Goal: Information Seeking & Learning: Learn about a topic

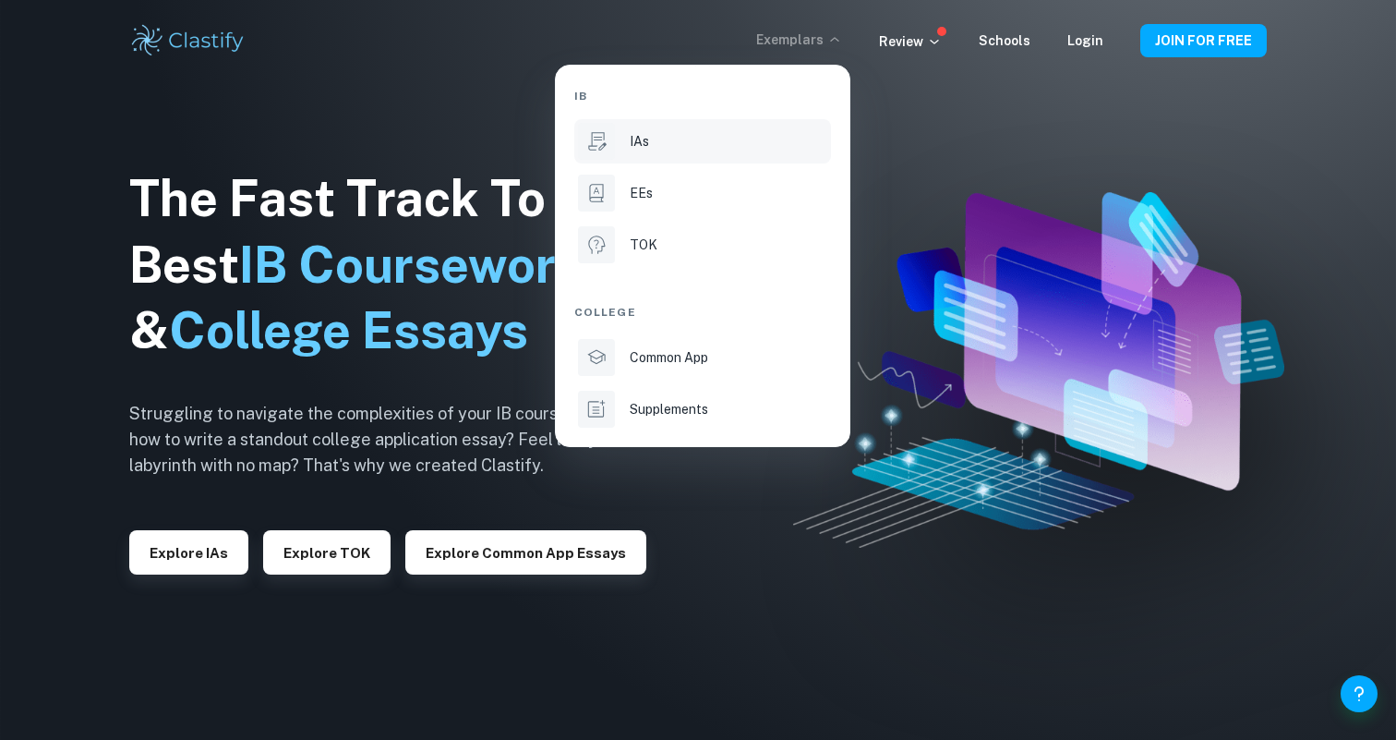
click at [642, 143] on p "IAs" at bounding box center [639, 141] width 19 height 20
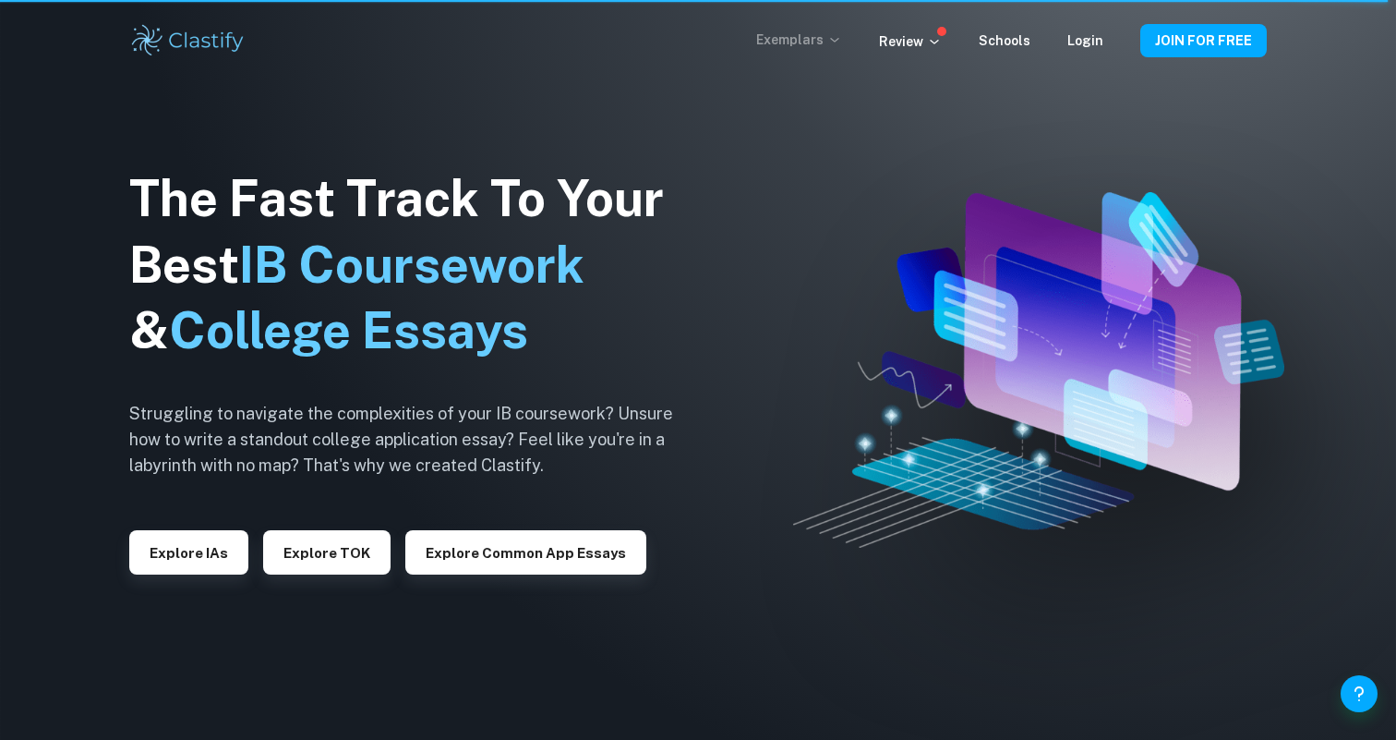
click at [837, 42] on icon at bounding box center [834, 39] width 15 height 15
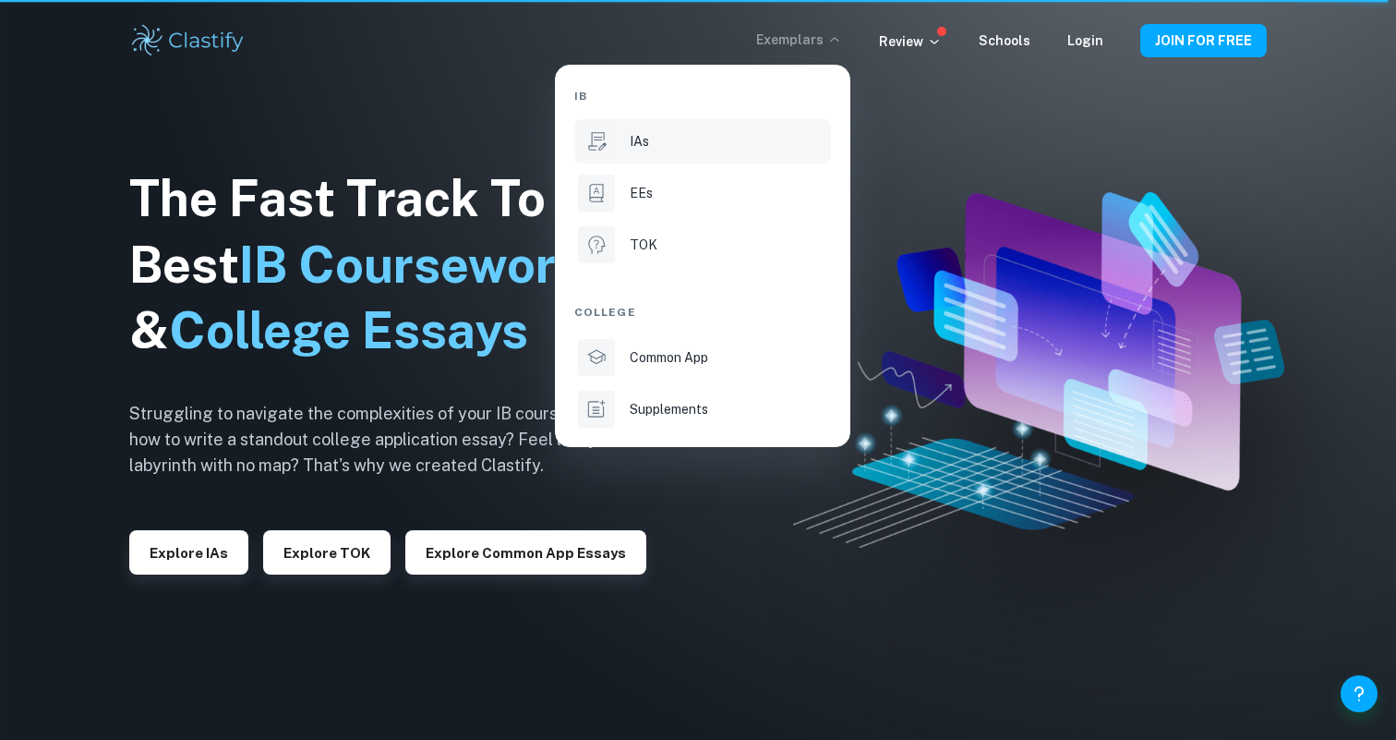
click at [642, 143] on p "IAs" at bounding box center [639, 141] width 19 height 20
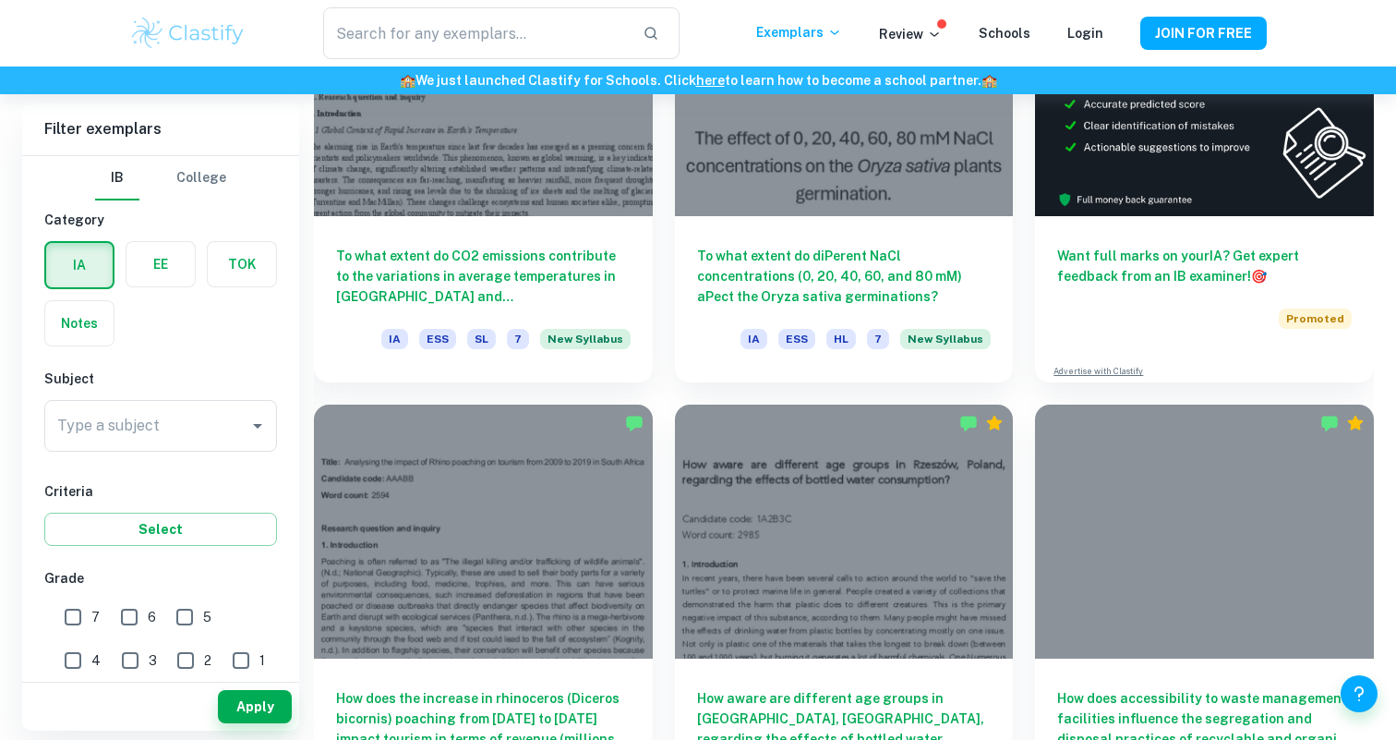
scroll to position [662, 0]
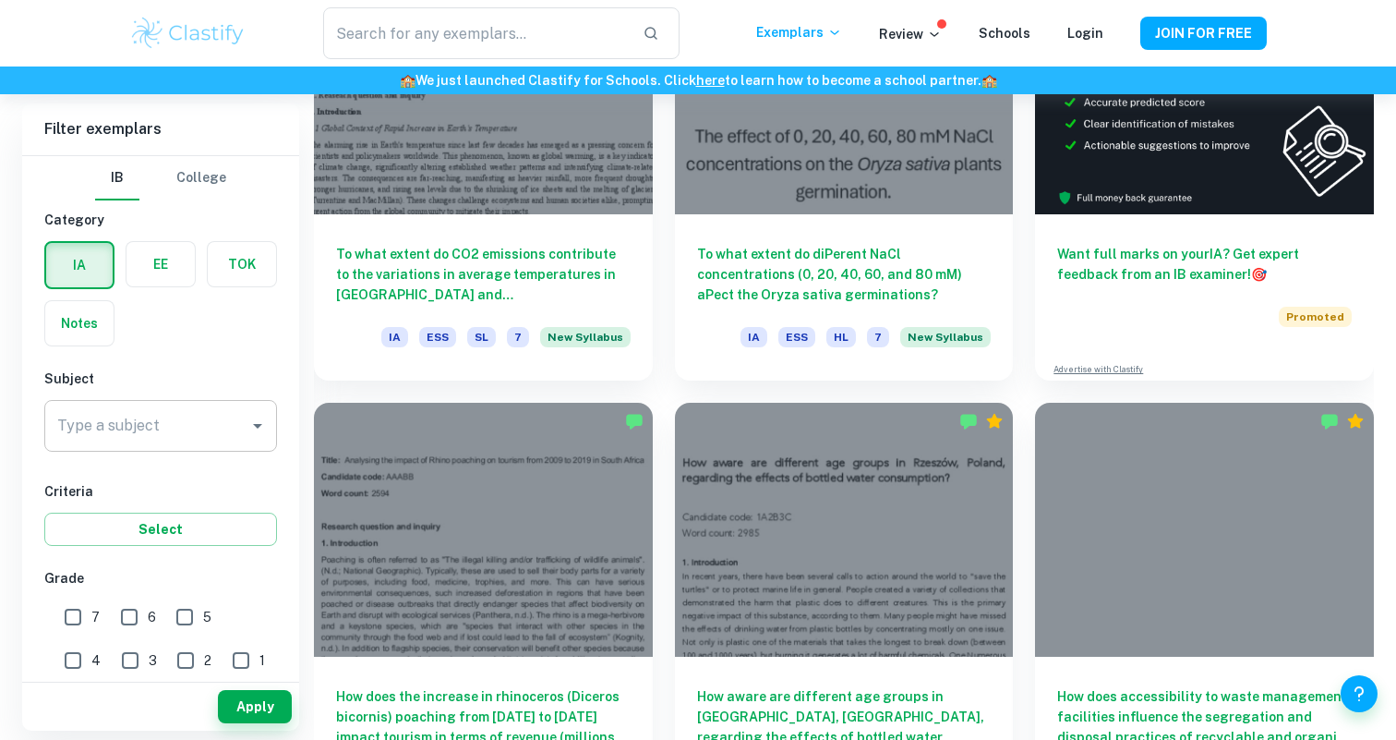
click at [168, 430] on input "Type a subject" at bounding box center [147, 425] width 188 height 35
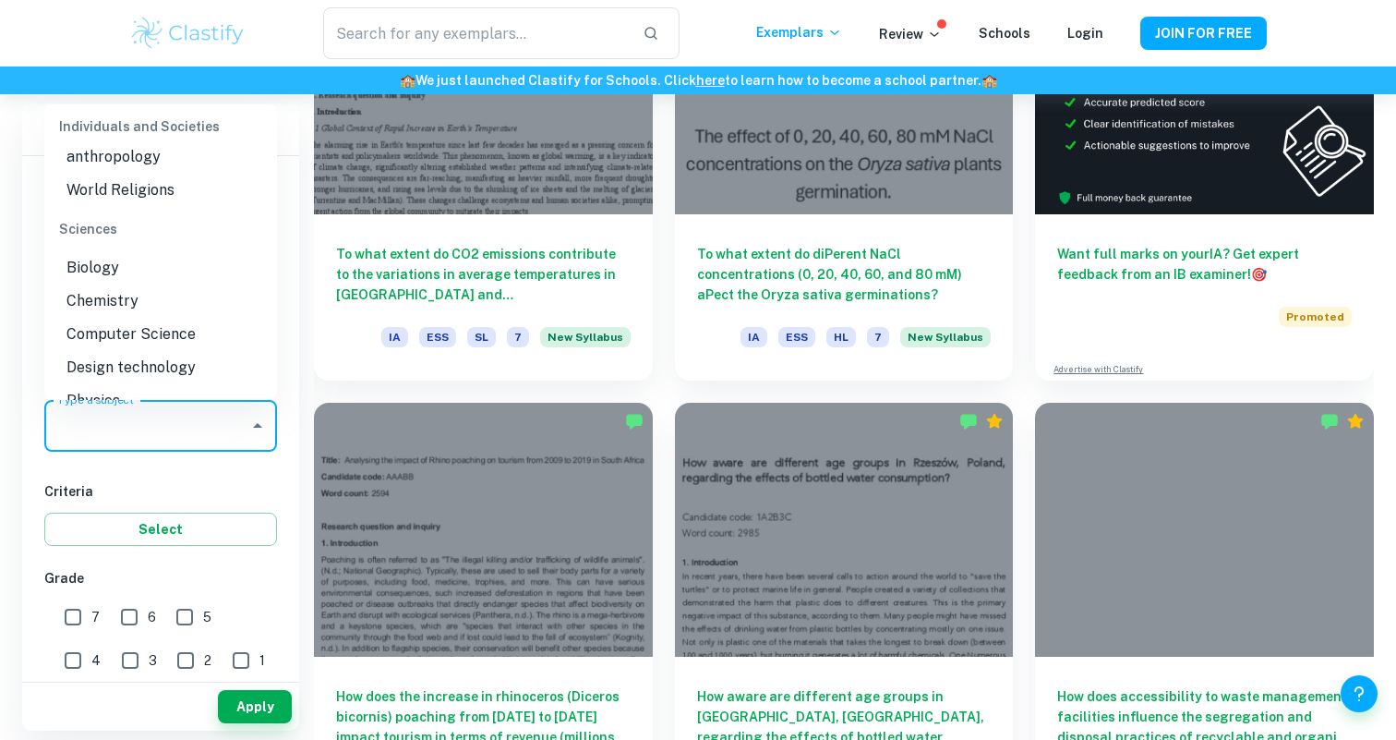
scroll to position [2211, 0]
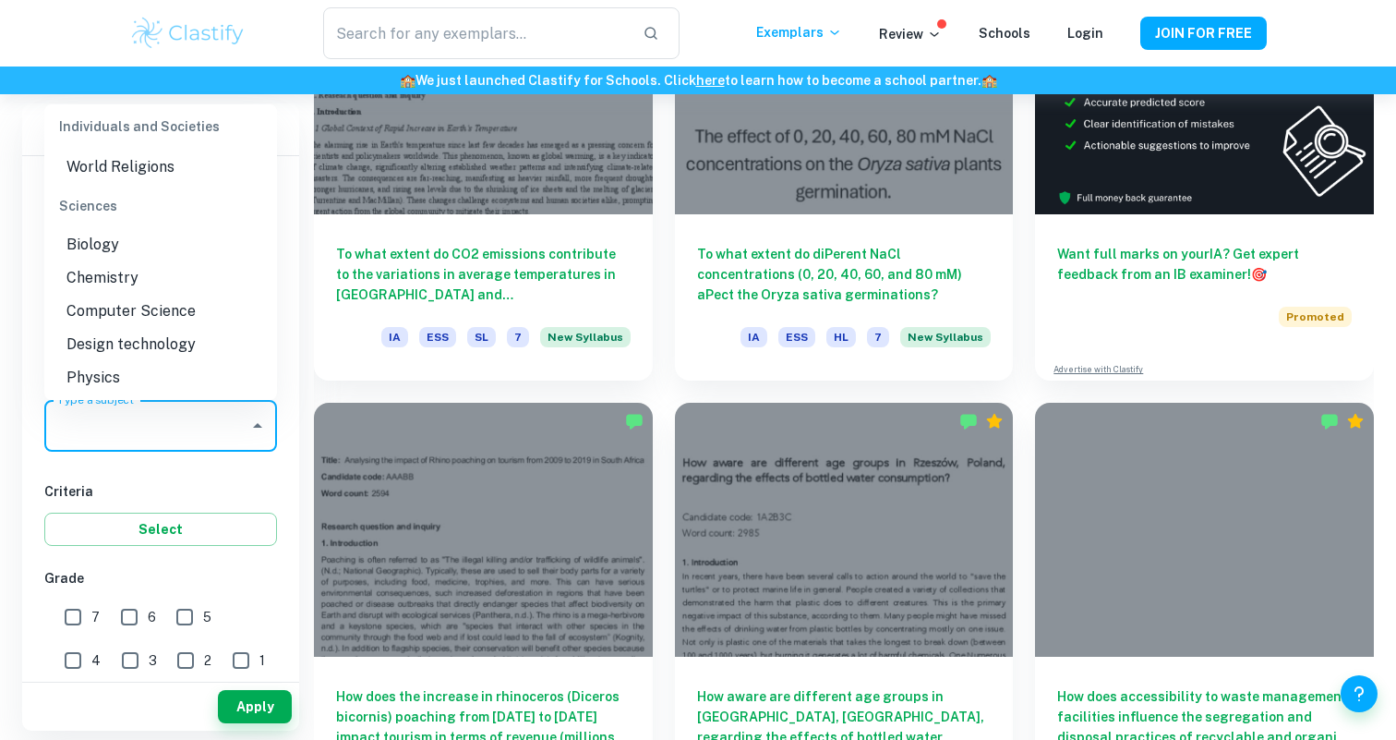
click at [162, 361] on li "Physics" at bounding box center [160, 377] width 233 height 33
type input "Physics"
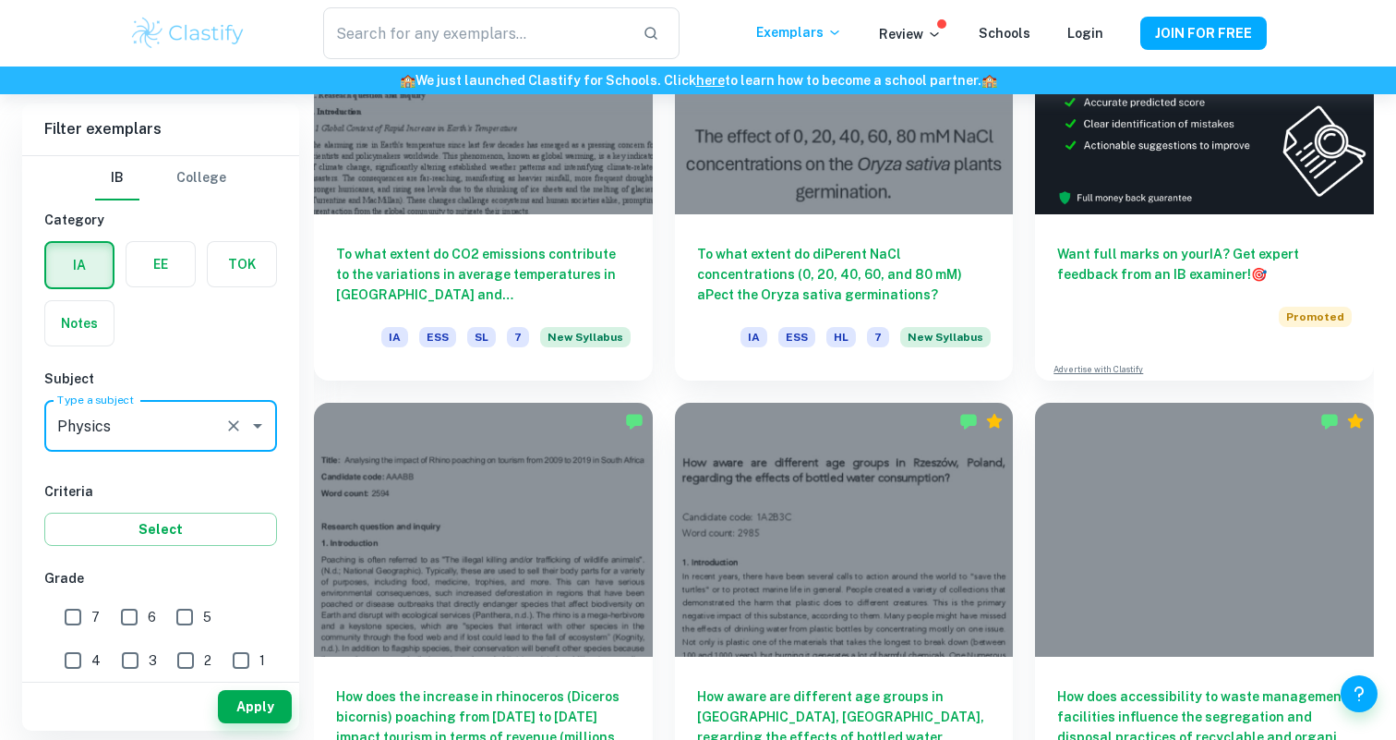
click at [74, 612] on input "7" at bounding box center [72, 616] width 37 height 37
checkbox input "true"
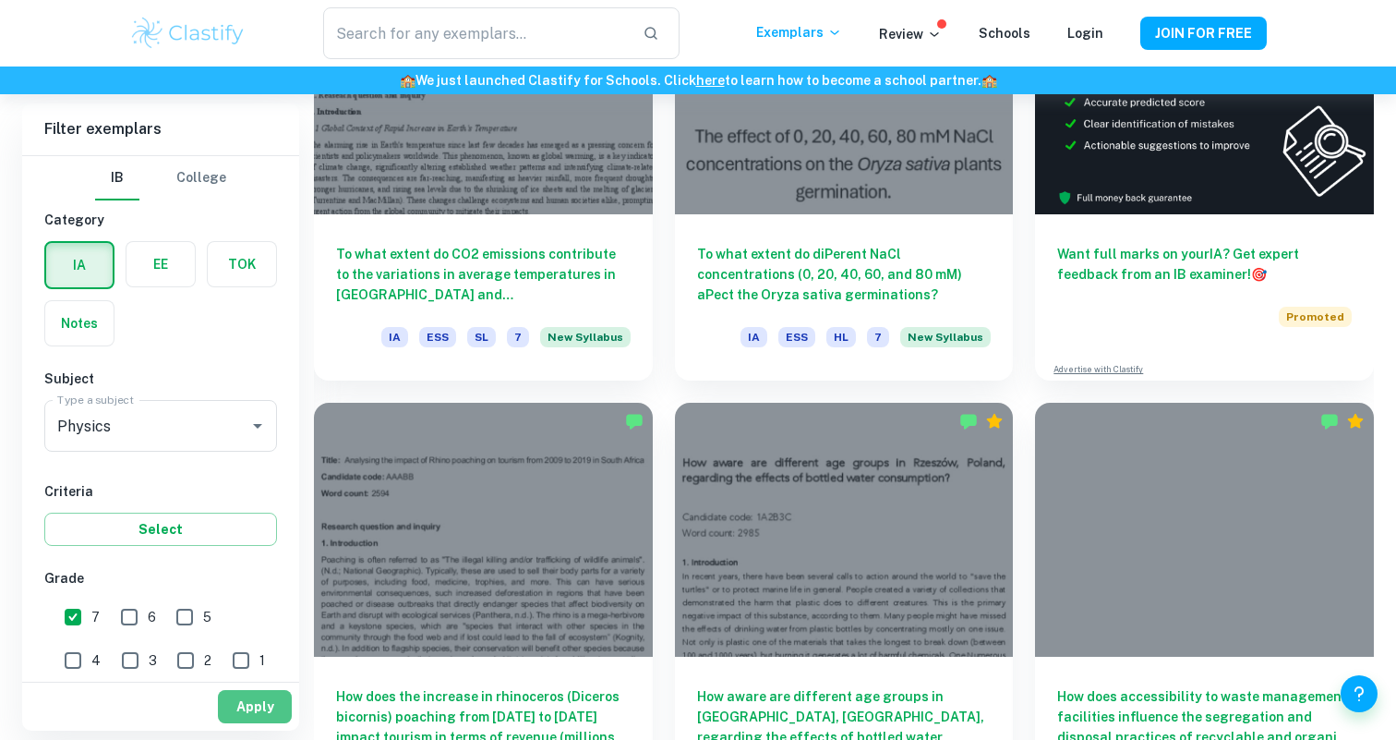
click at [250, 695] on button "Apply" at bounding box center [255, 706] width 74 height 33
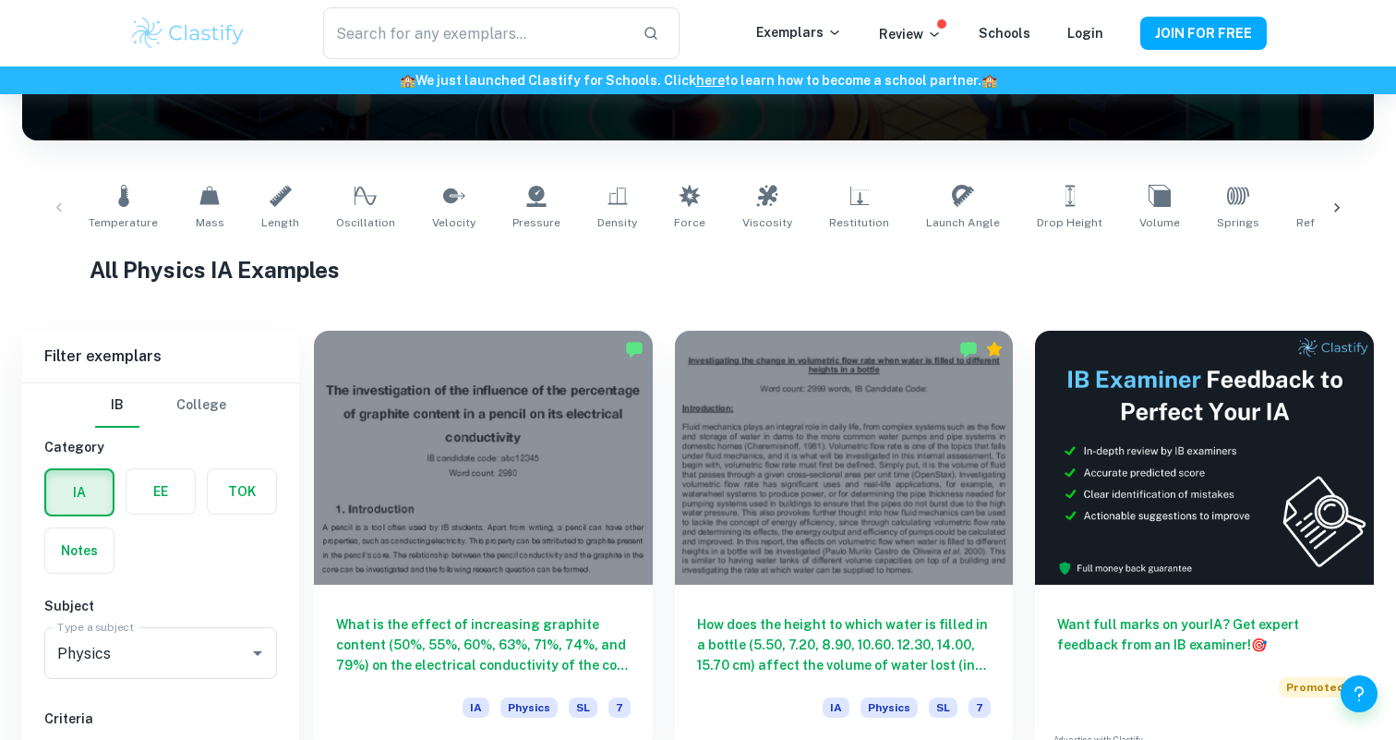
scroll to position [361, 0]
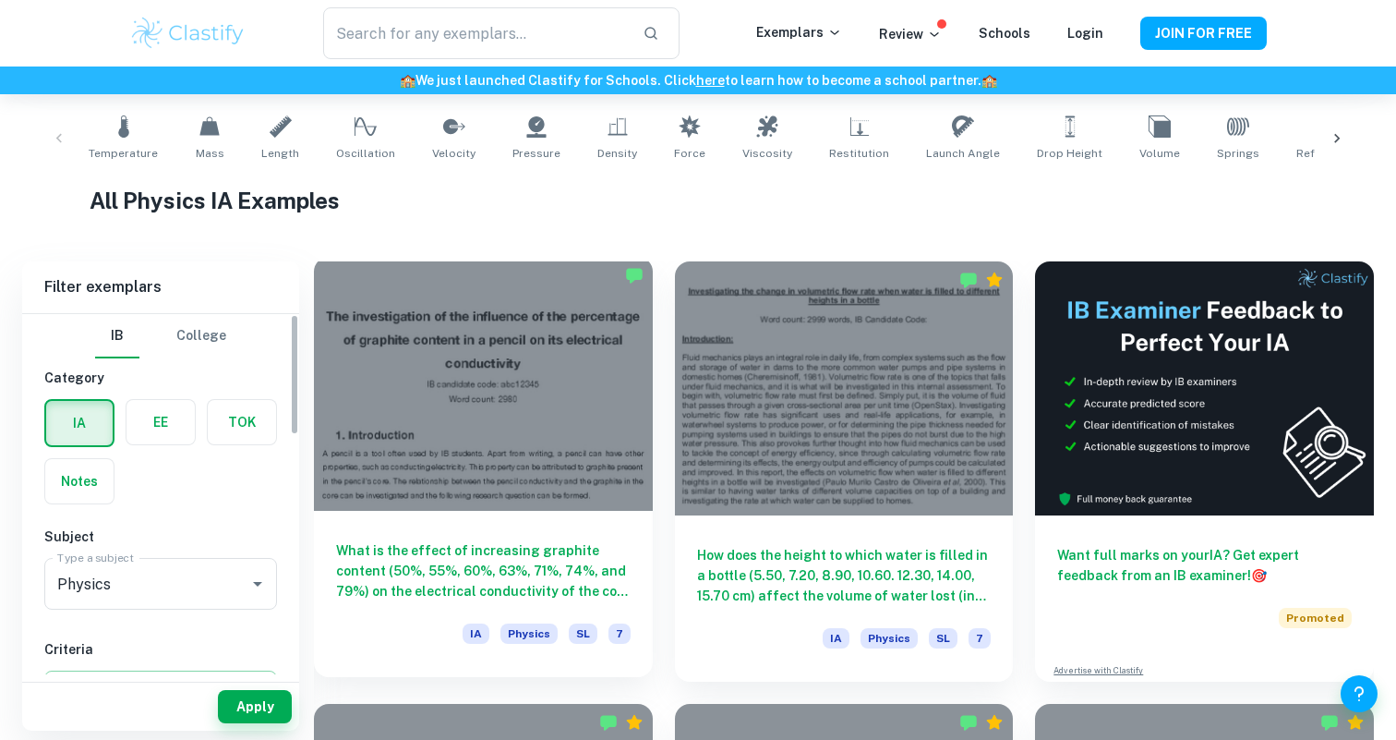
click at [346, 497] on div at bounding box center [483, 384] width 339 height 254
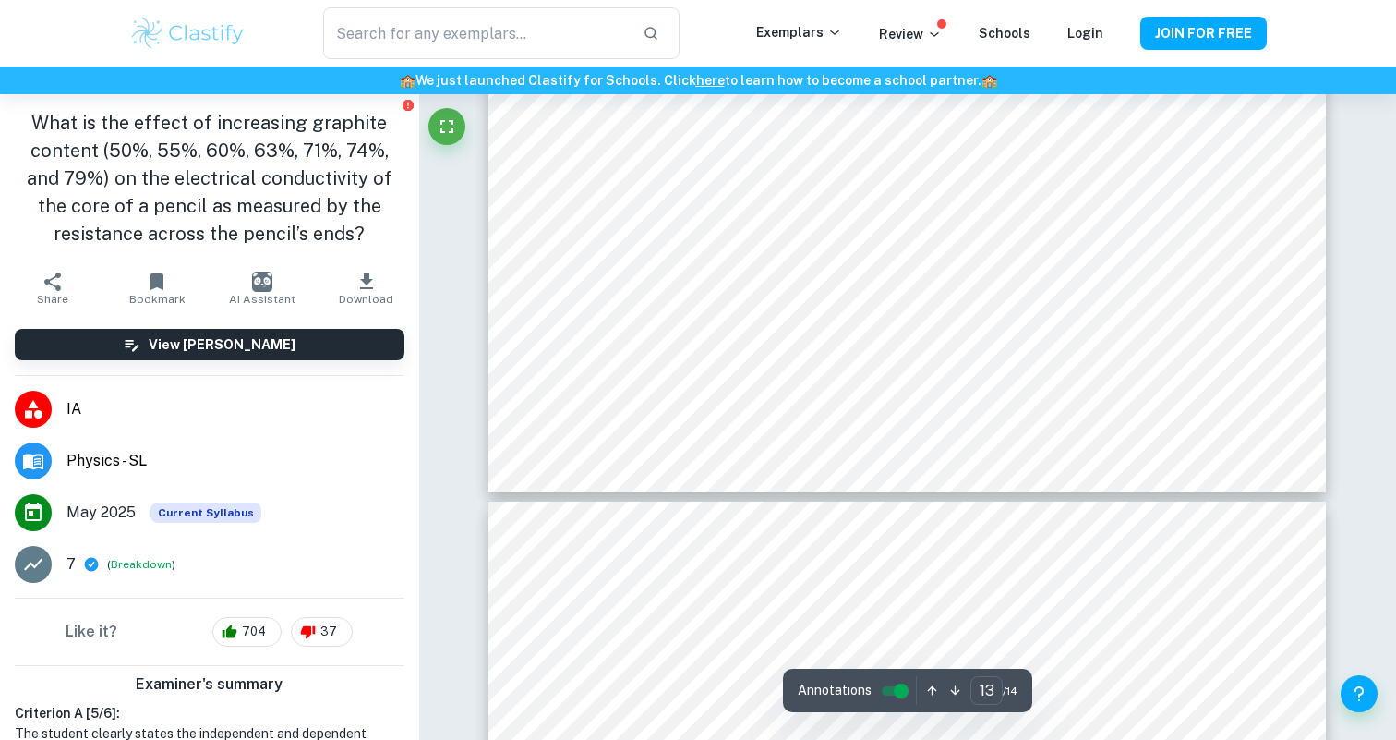
scroll to position [15928, 0]
type input "14"
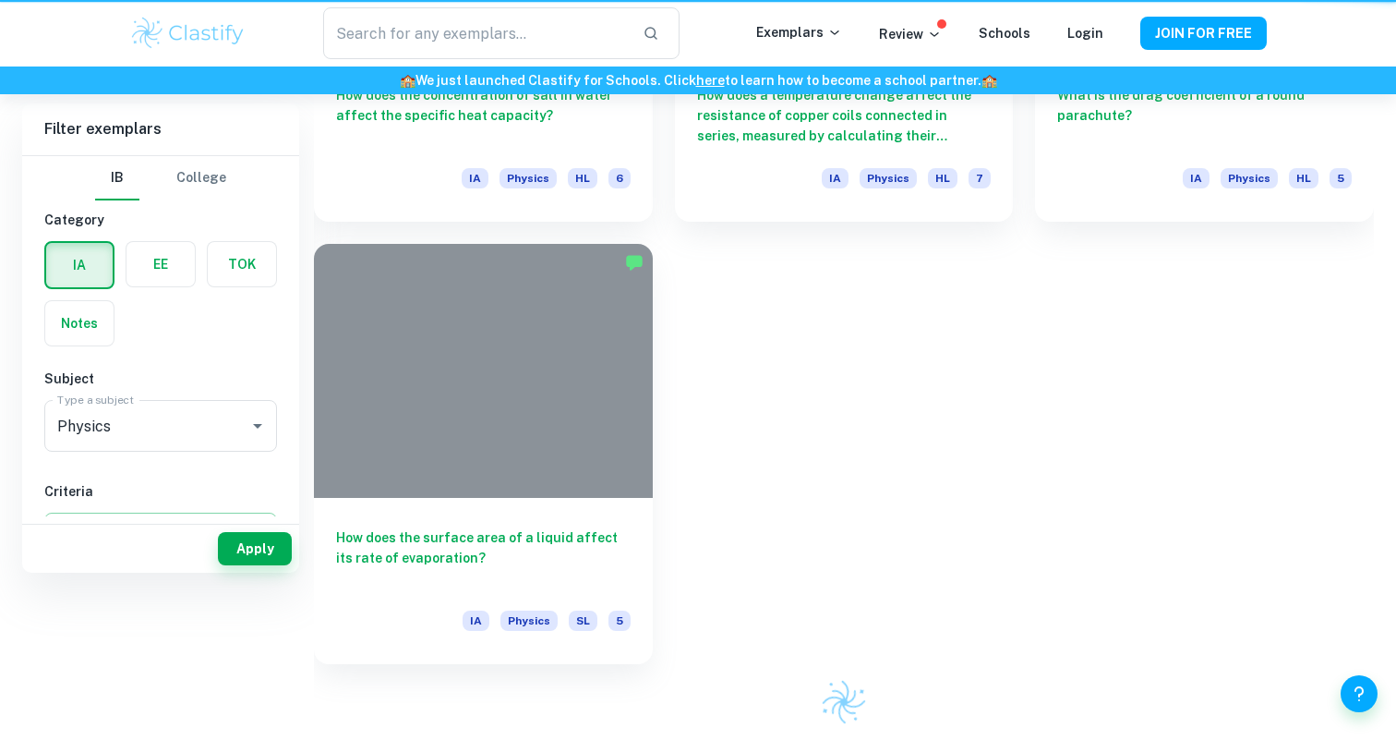
scroll to position [361, 0]
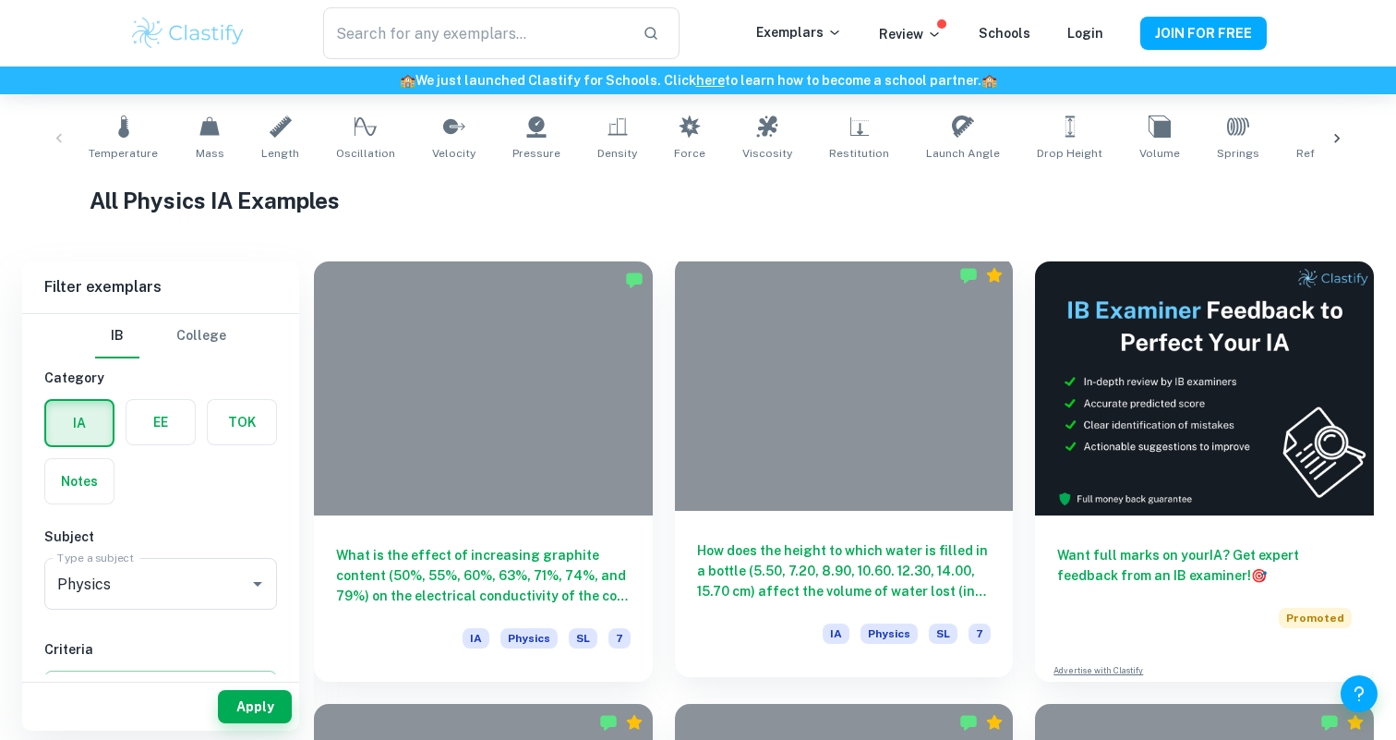
click at [806, 564] on h6 "How does the height to which water is filled in a bottle (5.50, 7.20, 8.90, 10.…" at bounding box center [844, 570] width 295 height 61
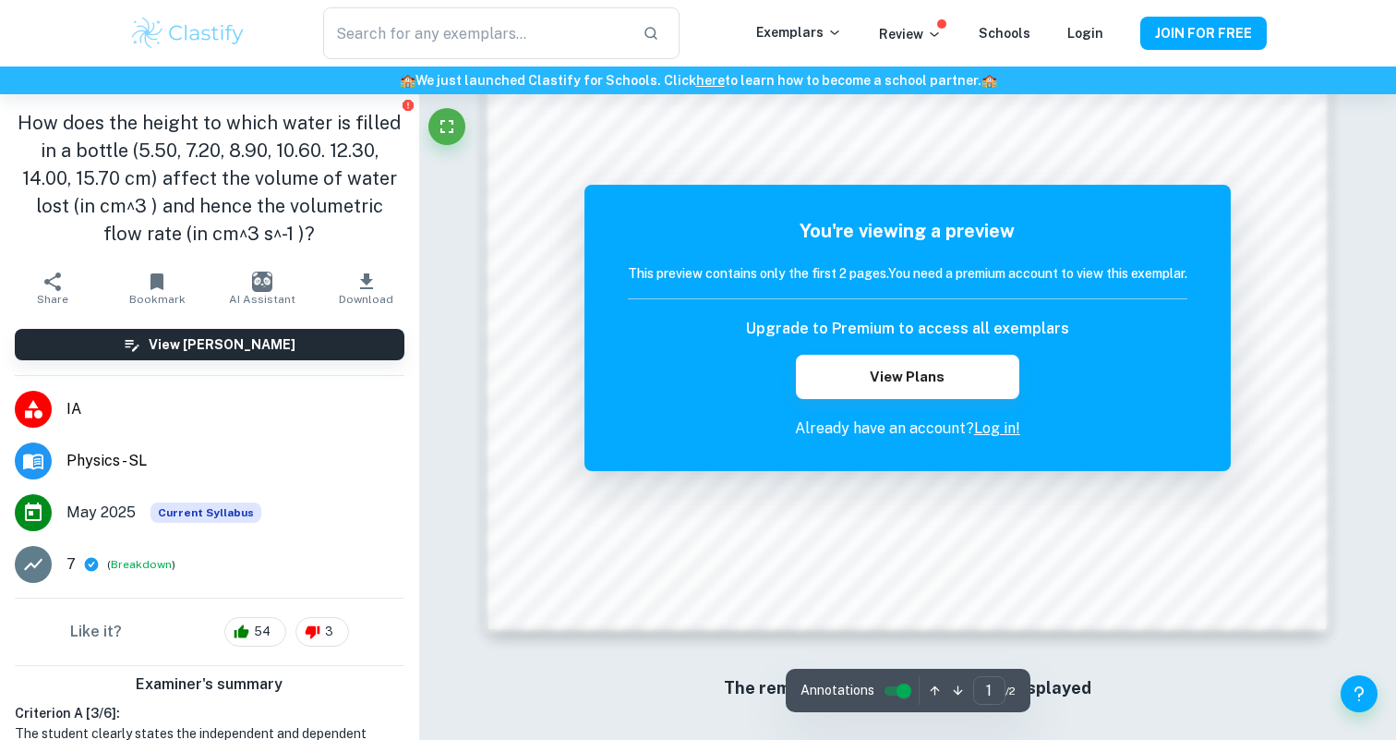
scroll to position [1678, 0]
